Goal: Information Seeking & Learning: Learn about a topic

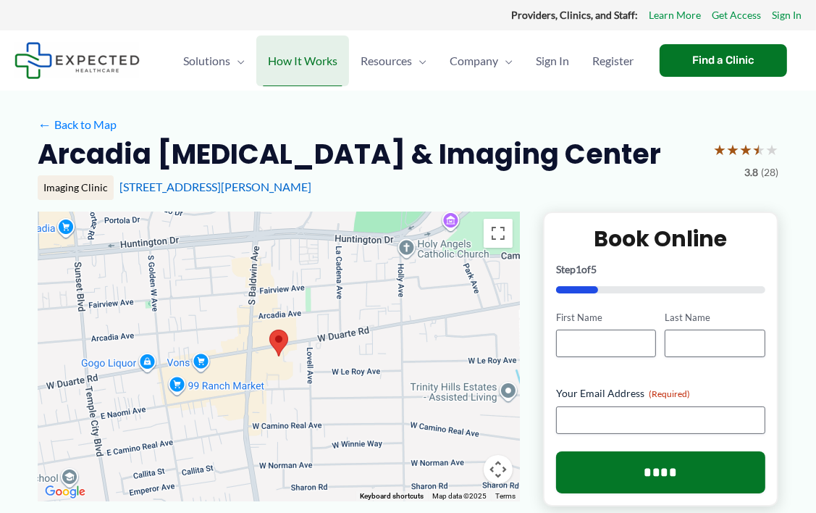
click at [278, 57] on span "How It Works" at bounding box center [303, 60] width 70 height 51
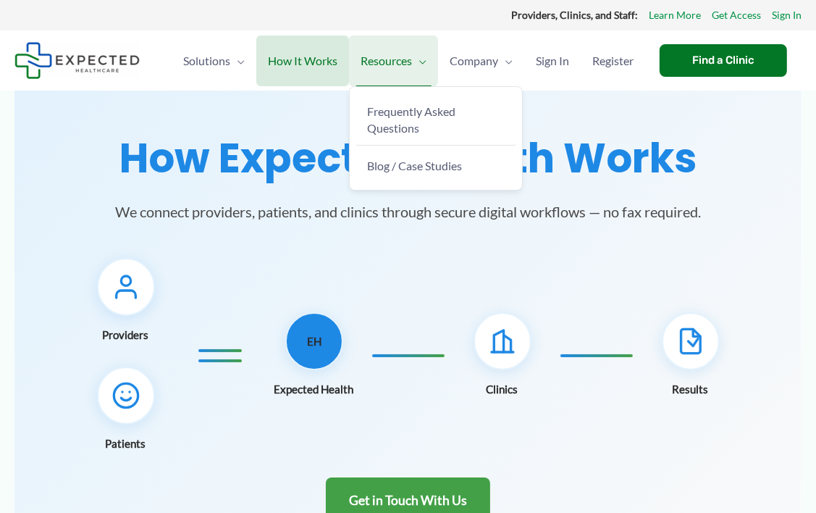
click at [379, 62] on span "Resources" at bounding box center [386, 60] width 51 height 51
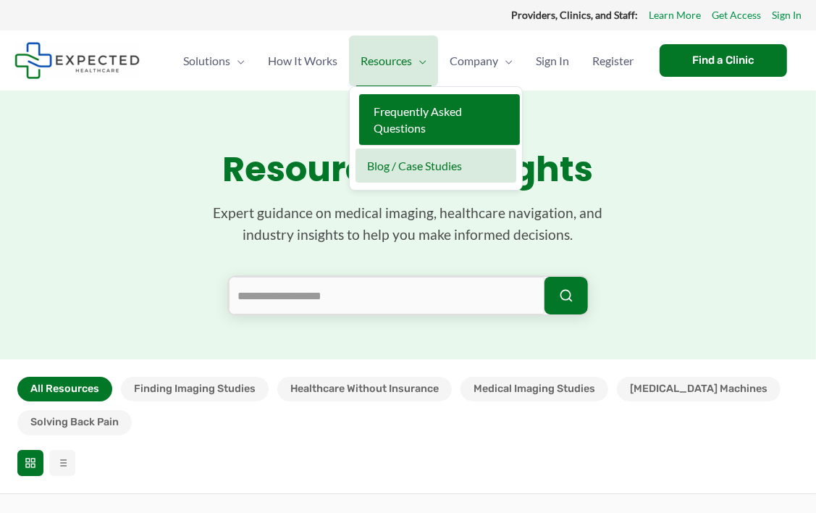
click at [388, 124] on span "Frequently Asked Questions" at bounding box center [418, 119] width 88 height 30
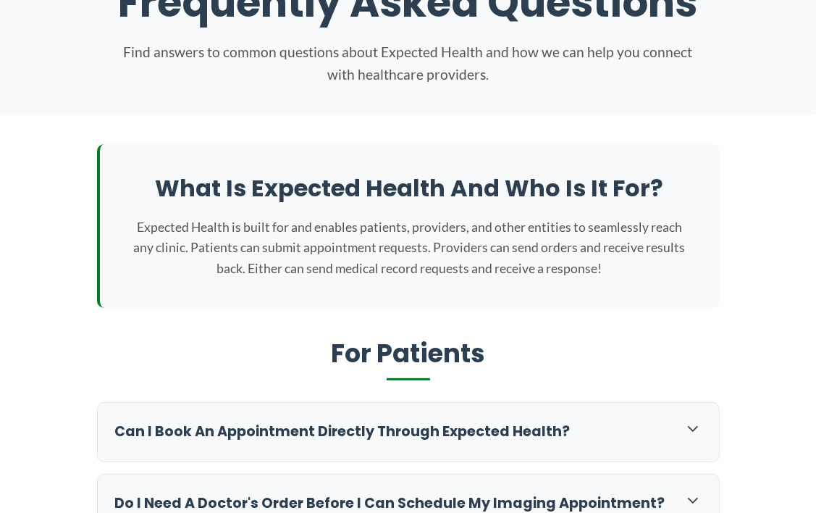
scroll to position [290, 0]
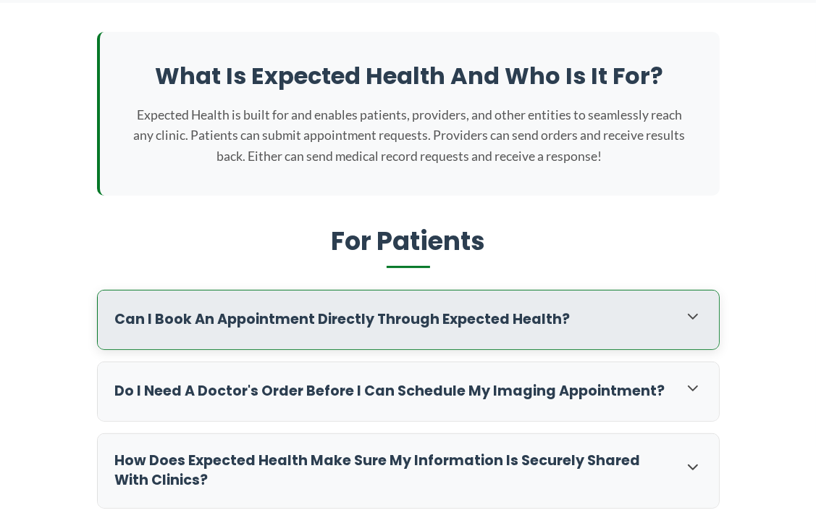
click at [439, 330] on div "Can I book an appointment directly through Expected Health?" at bounding box center [408, 319] width 621 height 59
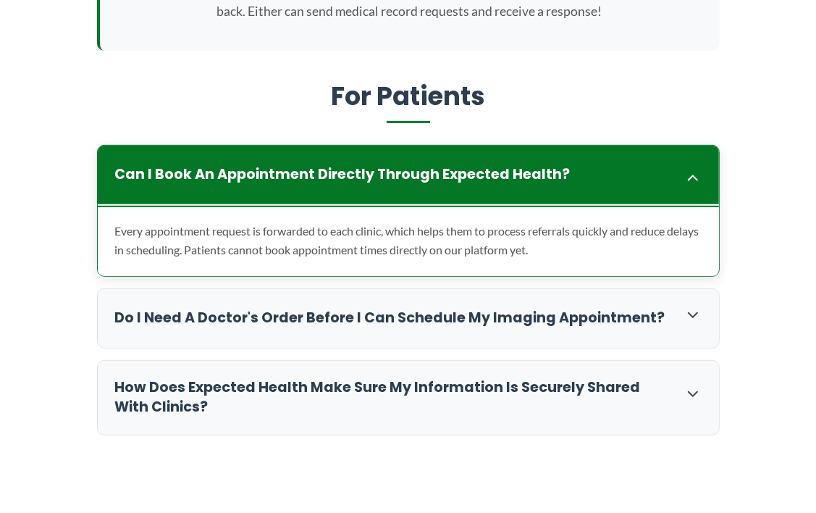
scroll to position [507, 0]
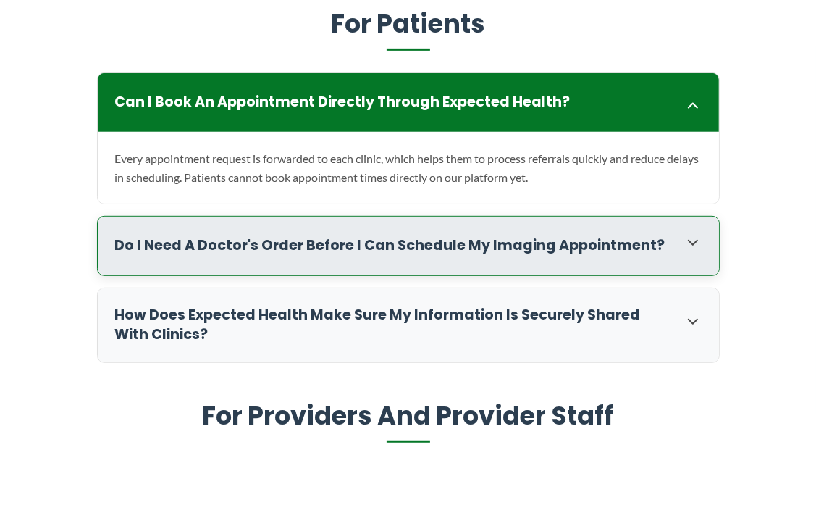
click at [405, 247] on h3 "Do I need a doctor's order before I can schedule my imaging appointment?" at bounding box center [392, 246] width 555 height 20
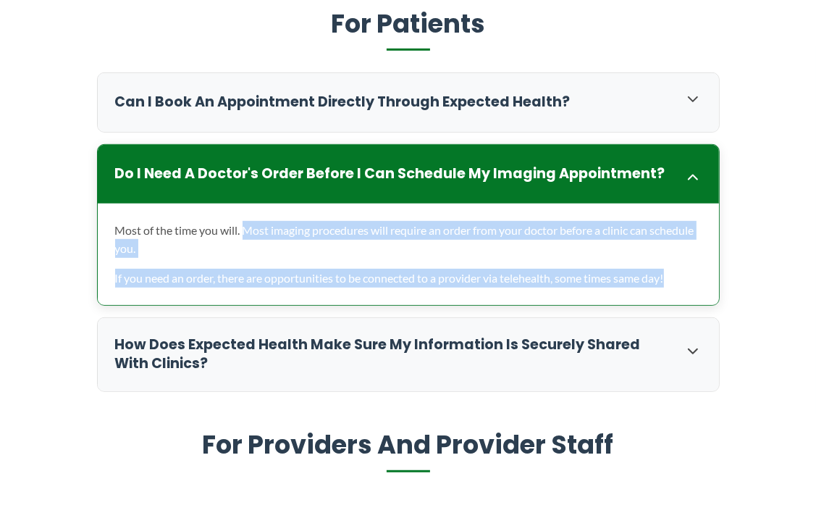
drag, startPoint x: 246, startPoint y: 227, endPoint x: 673, endPoint y: 290, distance: 431.1
click at [673, 290] on div "Most of the time you will. Most imaging procedures will require an order from y…" at bounding box center [408, 253] width 621 height 101
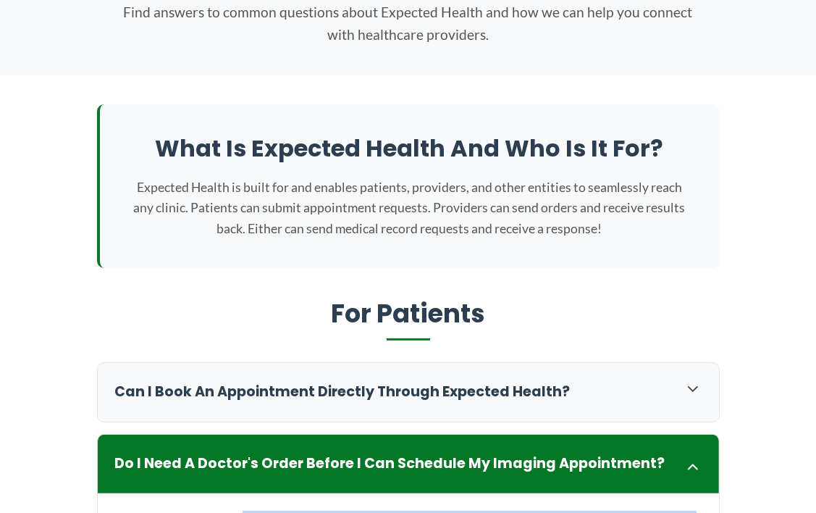
scroll to position [0, 0]
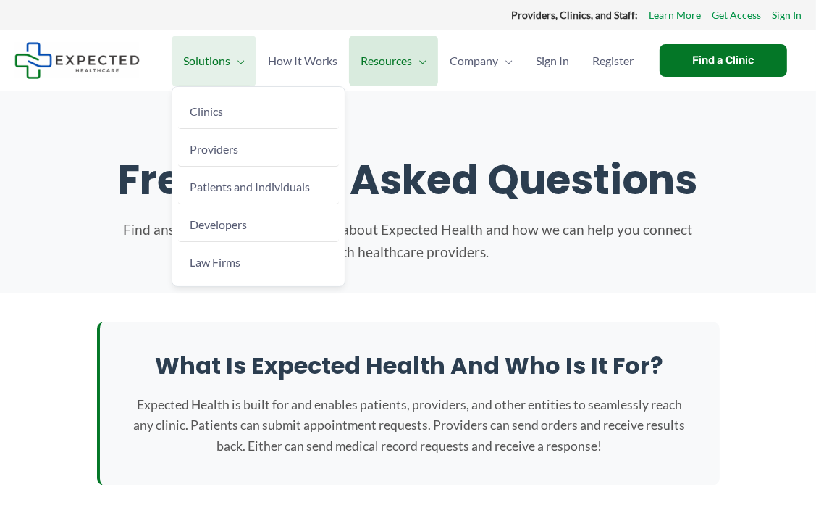
click at [233, 54] on span "Menu Toggle" at bounding box center [237, 60] width 14 height 51
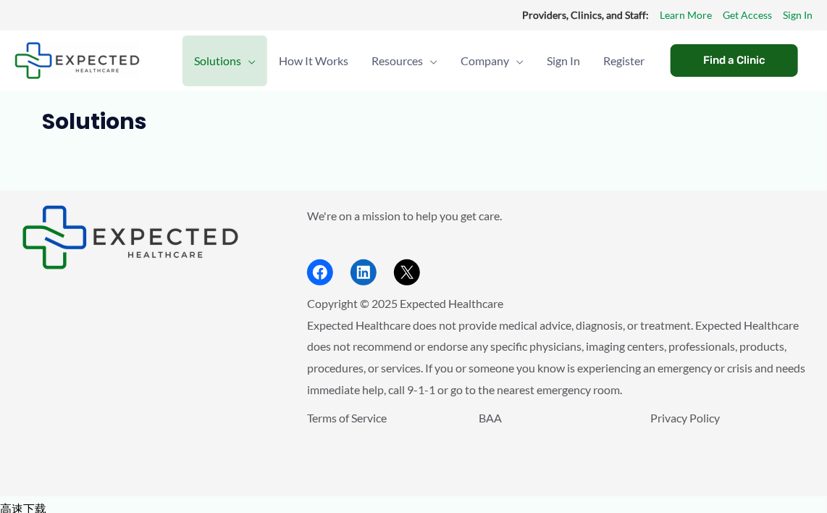
click at [738, 62] on div "Find a Clinic" at bounding box center [733, 60] width 127 height 33
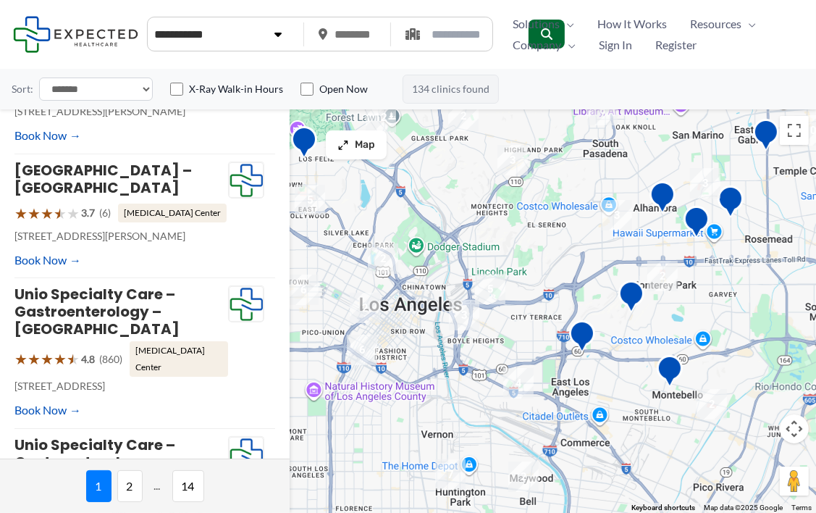
scroll to position [290, 0]
